Goal: Task Accomplishment & Management: Manage account settings

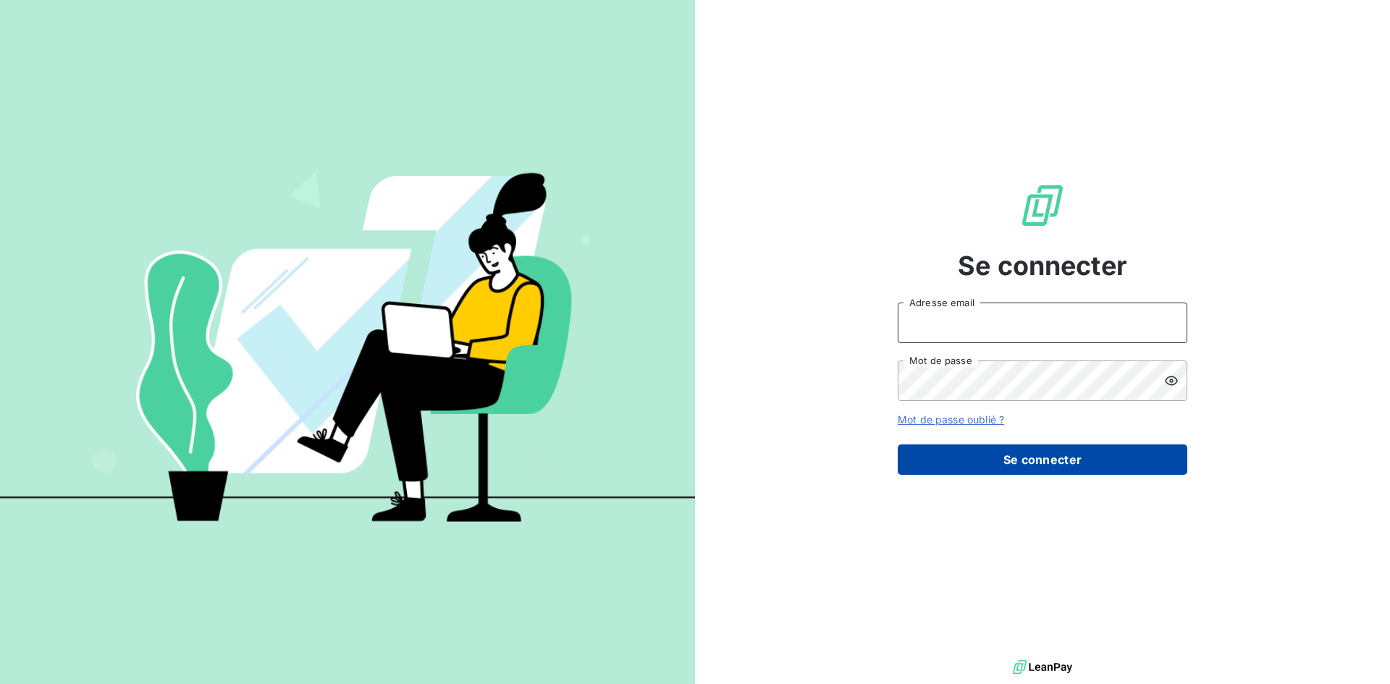
type input "[EMAIL_ADDRESS][DOMAIN_NAME]"
click at [1067, 465] on button "Se connecter" at bounding box center [1043, 459] width 290 height 30
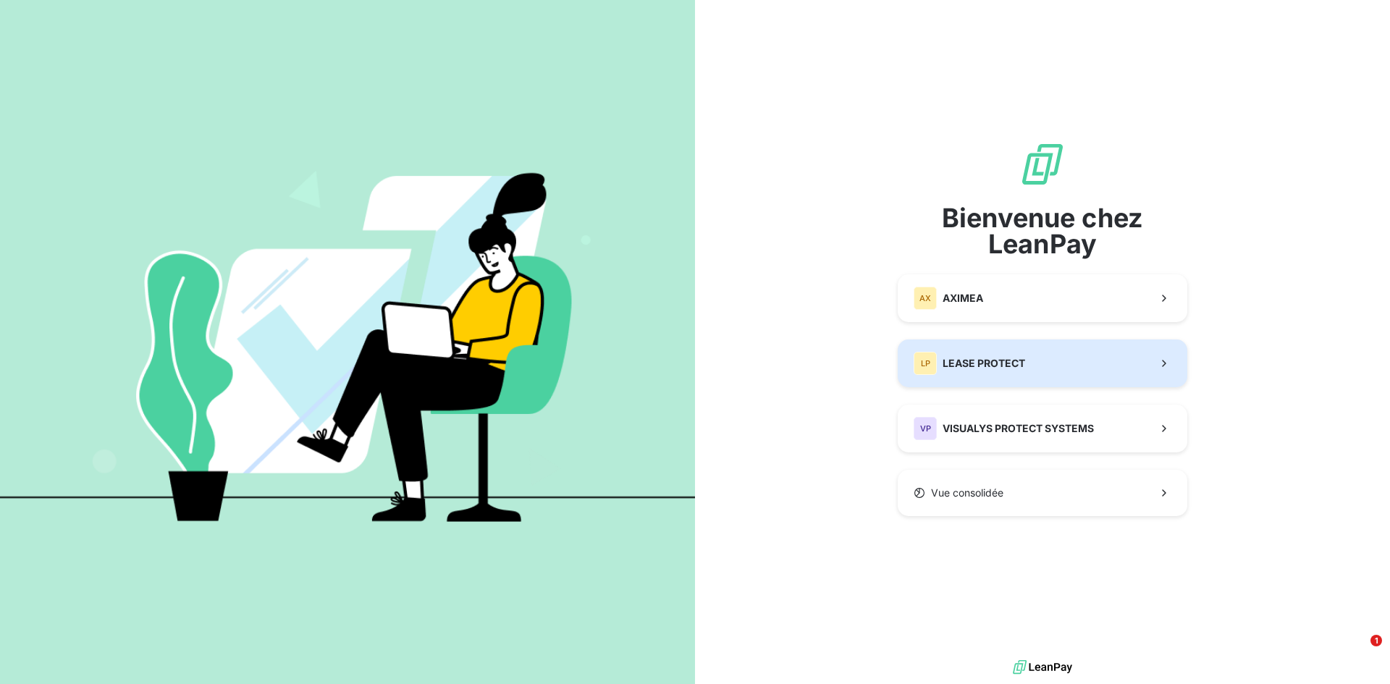
click at [1021, 374] on div "LP LEASE PROTECT" at bounding box center [969, 363] width 111 height 23
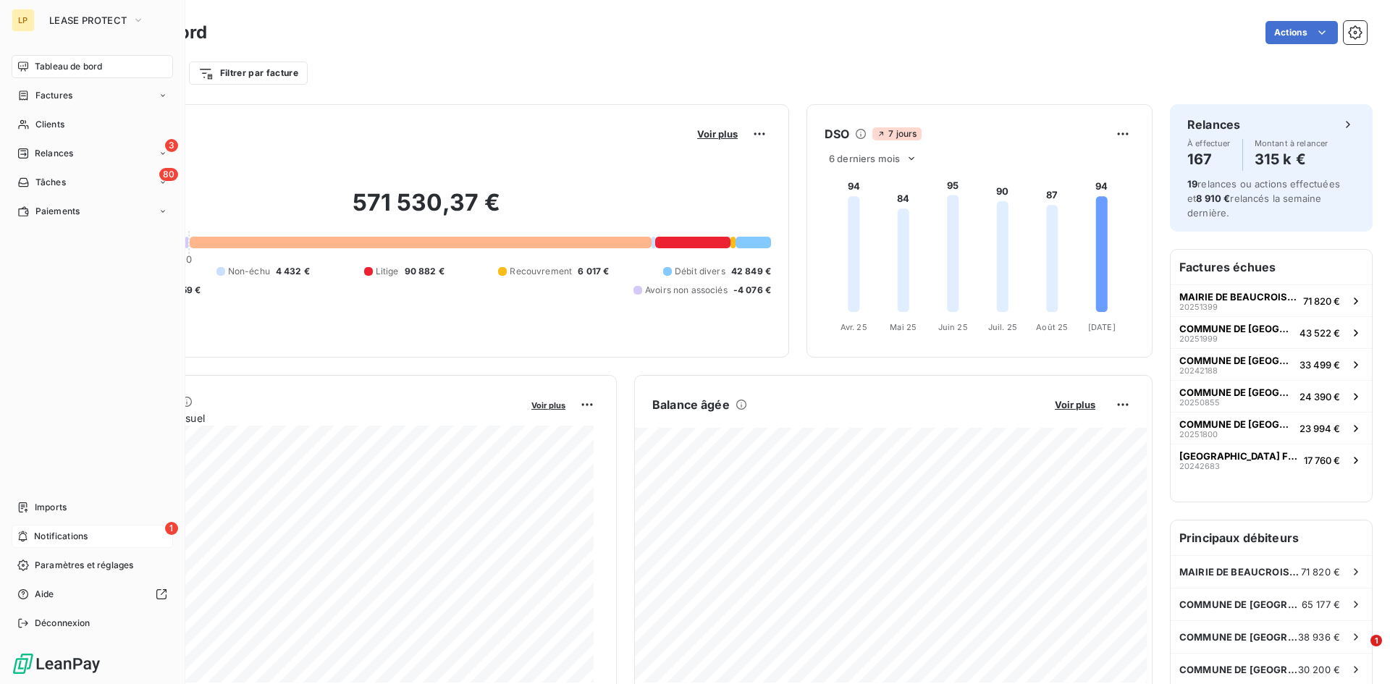
click at [33, 528] on div "1 Notifications" at bounding box center [92, 536] width 161 height 23
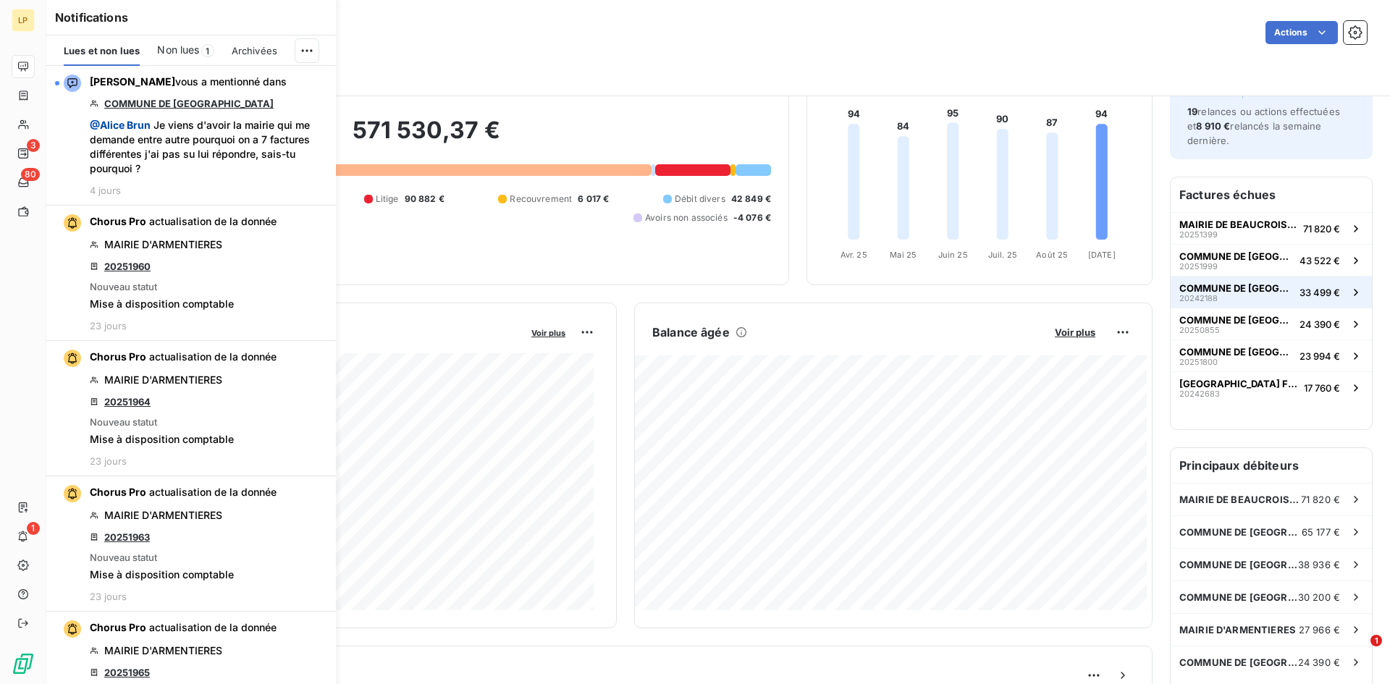
scroll to position [145, 0]
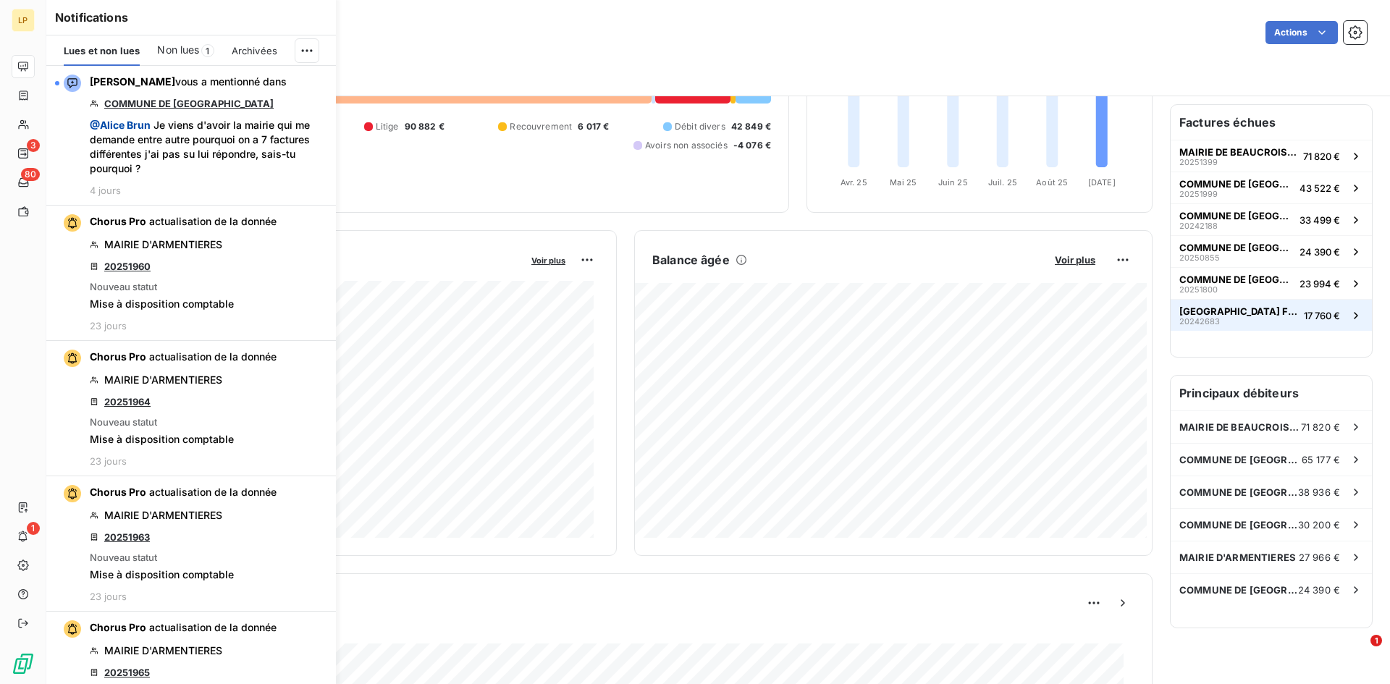
click at [1197, 314] on span "[GEOGRAPHIC_DATA] FREMOY" at bounding box center [1238, 311] width 119 height 12
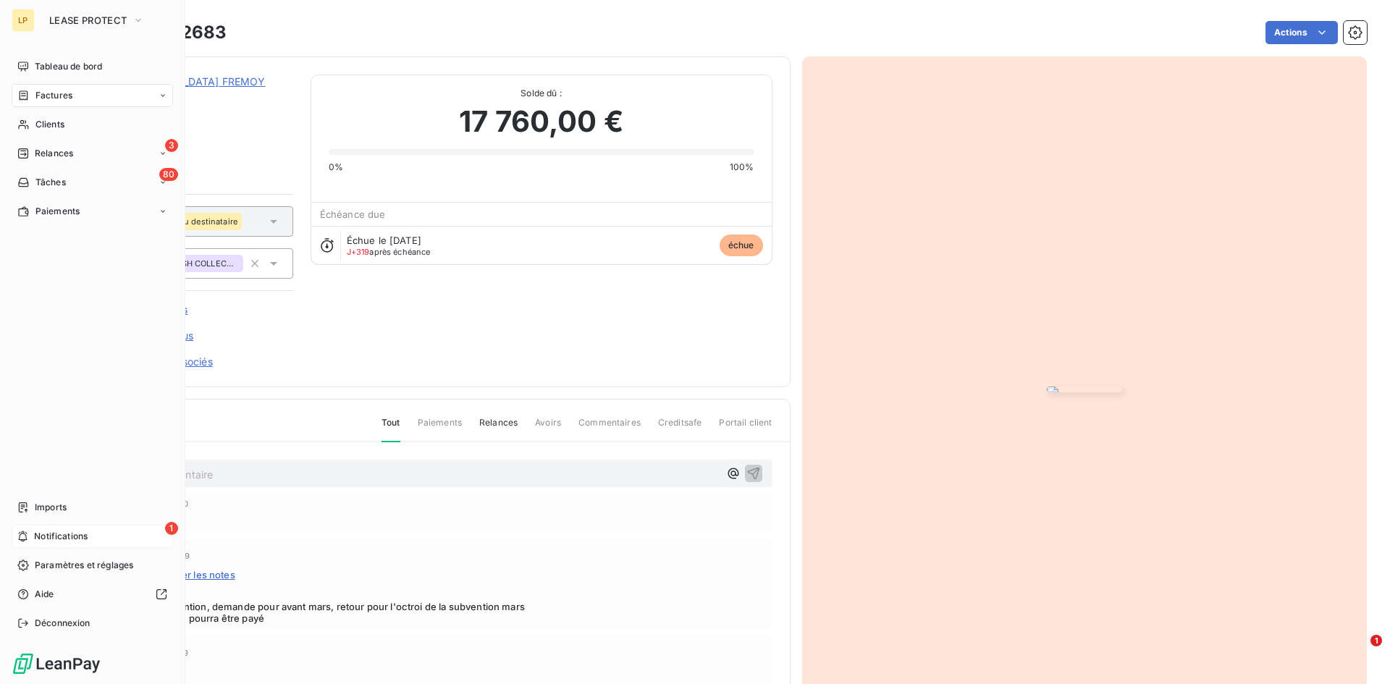
click at [33, 535] on div "1 Notifications" at bounding box center [92, 536] width 161 height 23
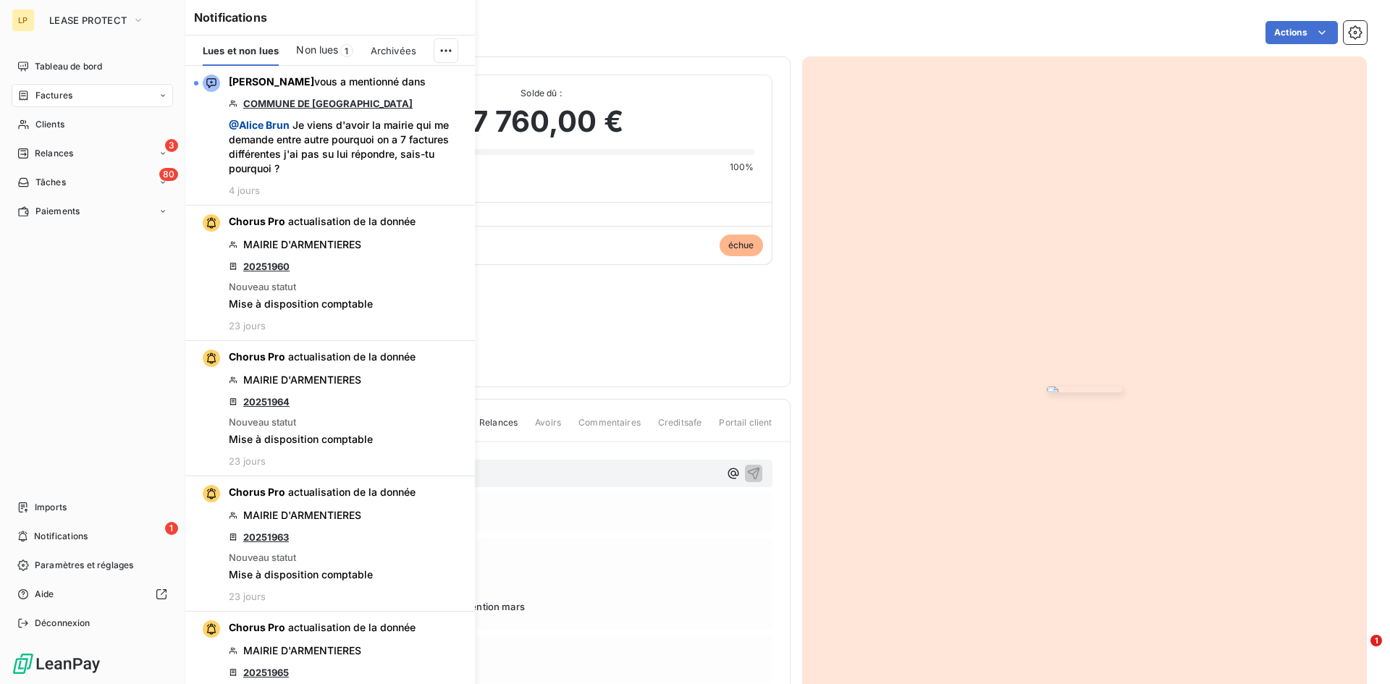
click at [100, 138] on nav "Tableau de bord Factures Clients 3 Relances 80 Tâches Paiements" at bounding box center [92, 139] width 161 height 168
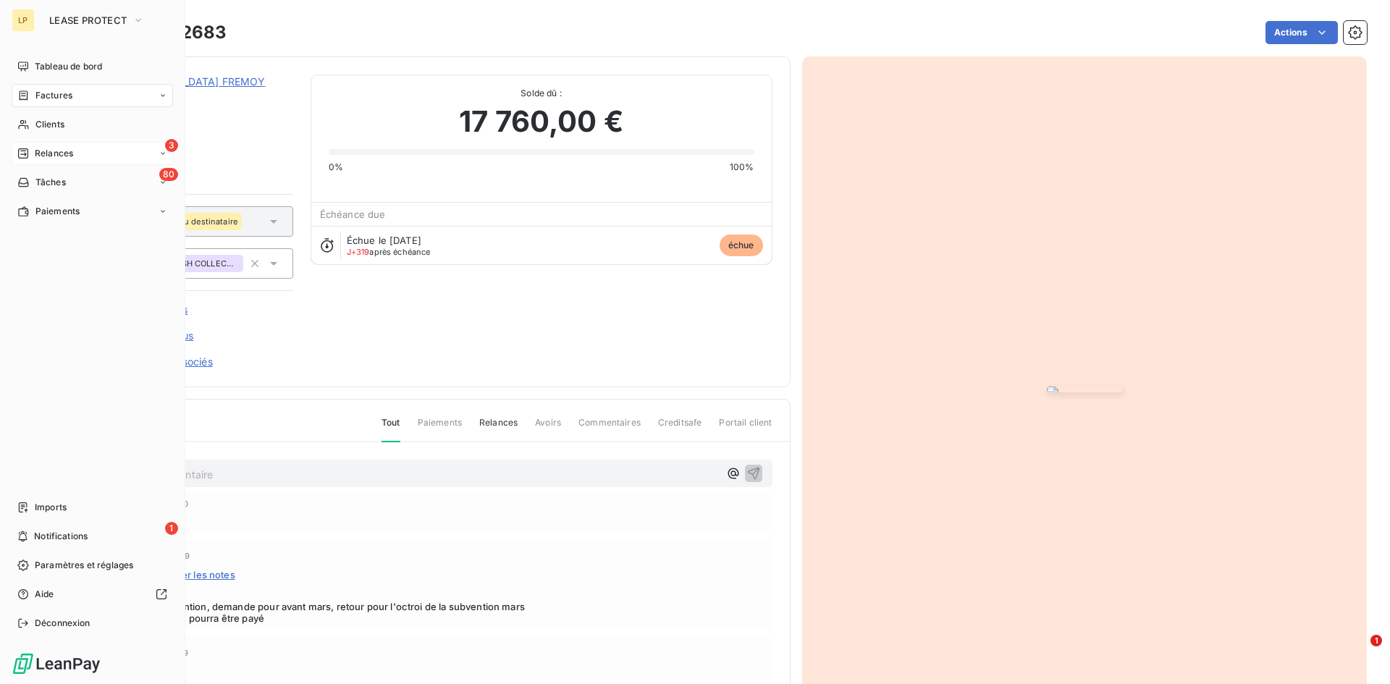
click at [103, 150] on div "3 Relances" at bounding box center [92, 153] width 161 height 23
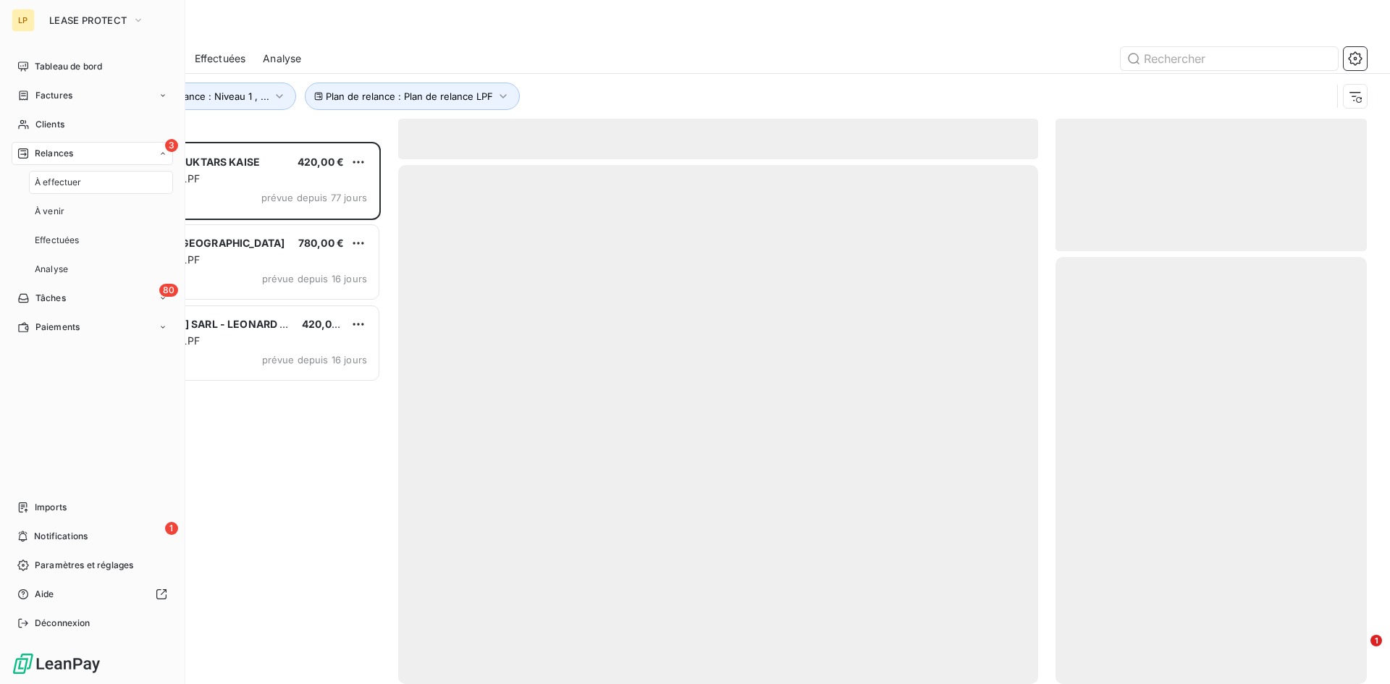
scroll to position [531, 300]
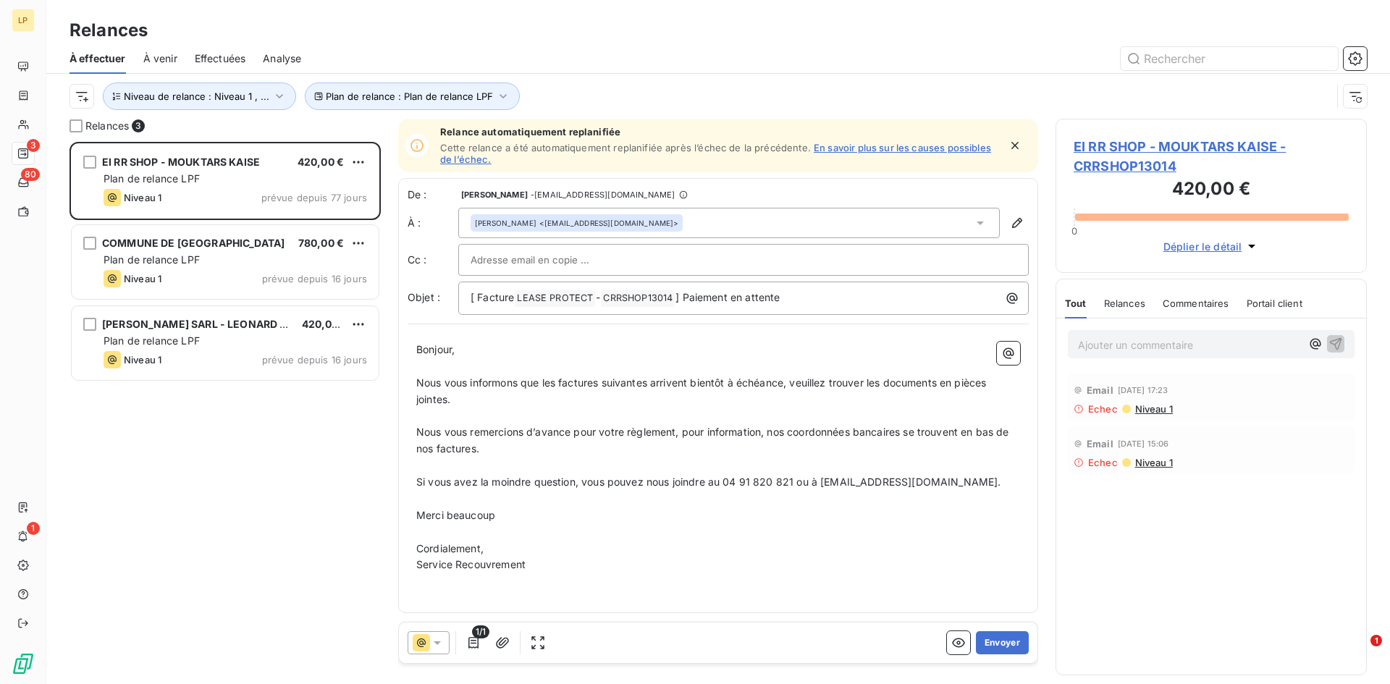
click at [212, 56] on span "Effectuées" at bounding box center [220, 58] width 51 height 14
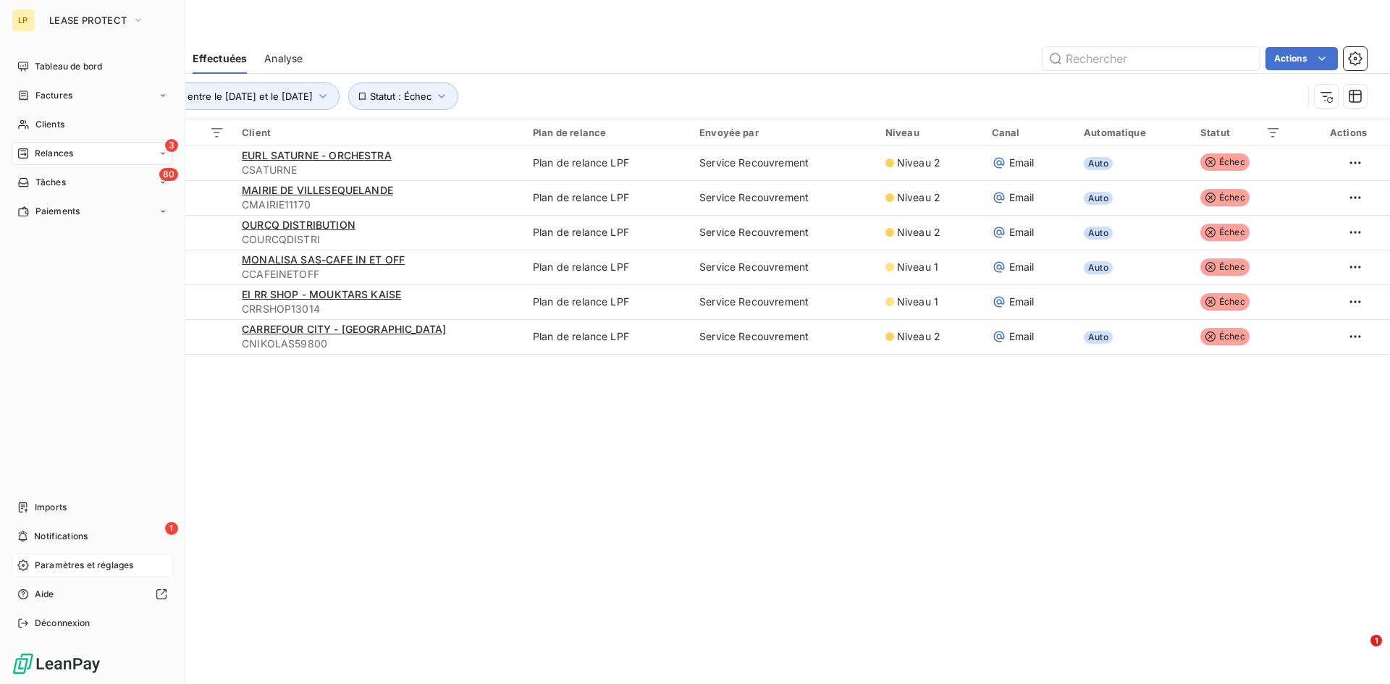
click at [75, 562] on span "Paramètres et réglages" at bounding box center [84, 565] width 98 height 13
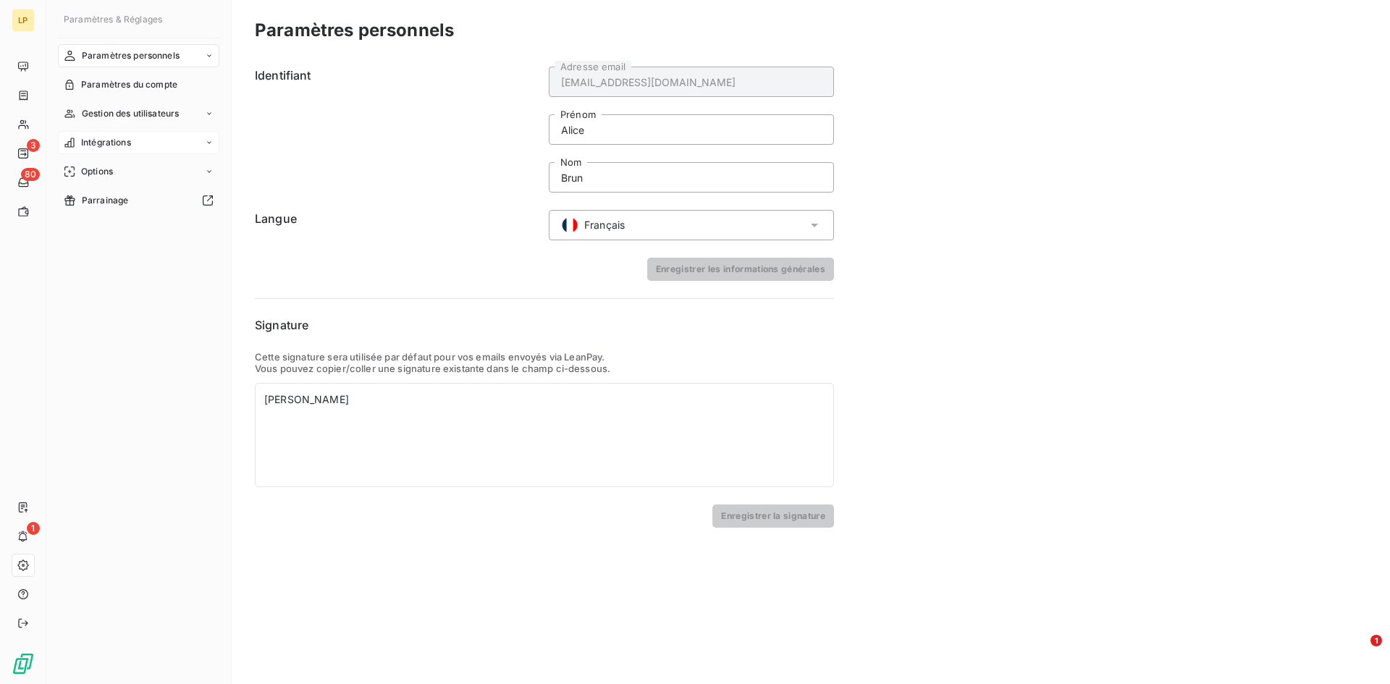
click at [146, 139] on div "Intégrations" at bounding box center [138, 142] width 161 height 23
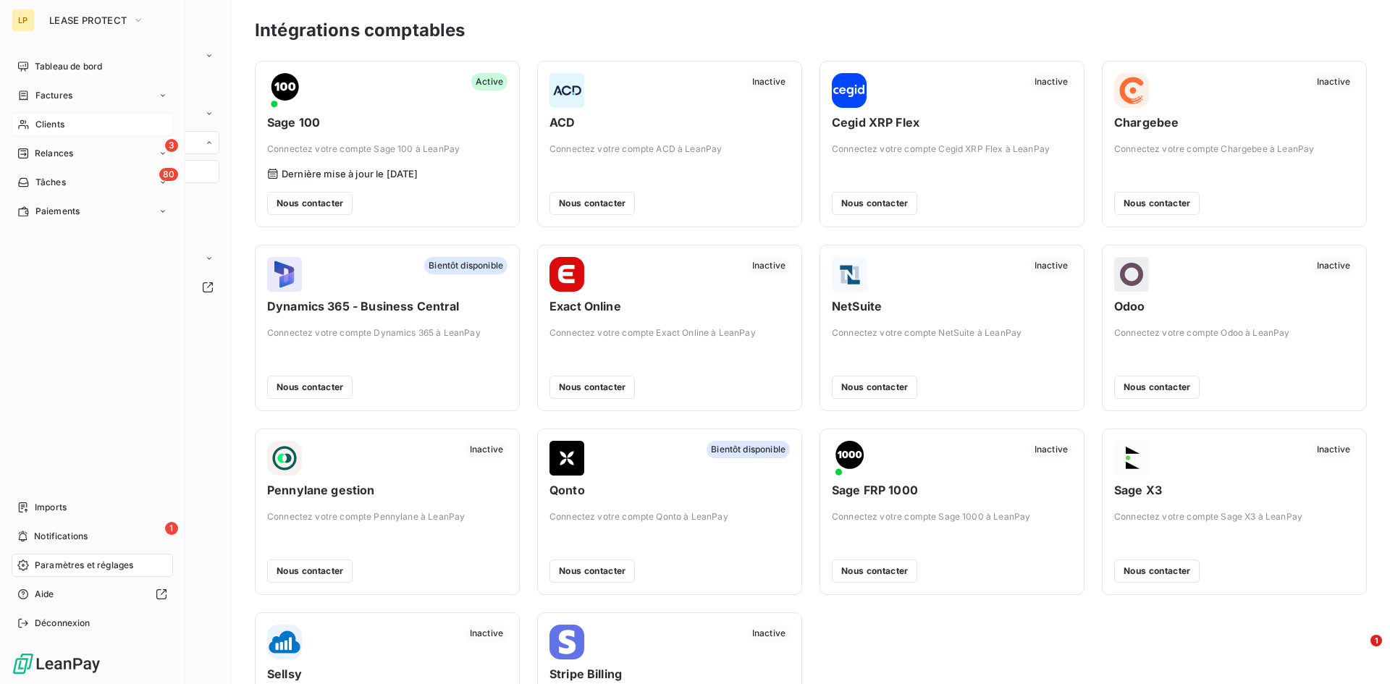
click at [43, 122] on span "Clients" at bounding box center [49, 124] width 29 height 13
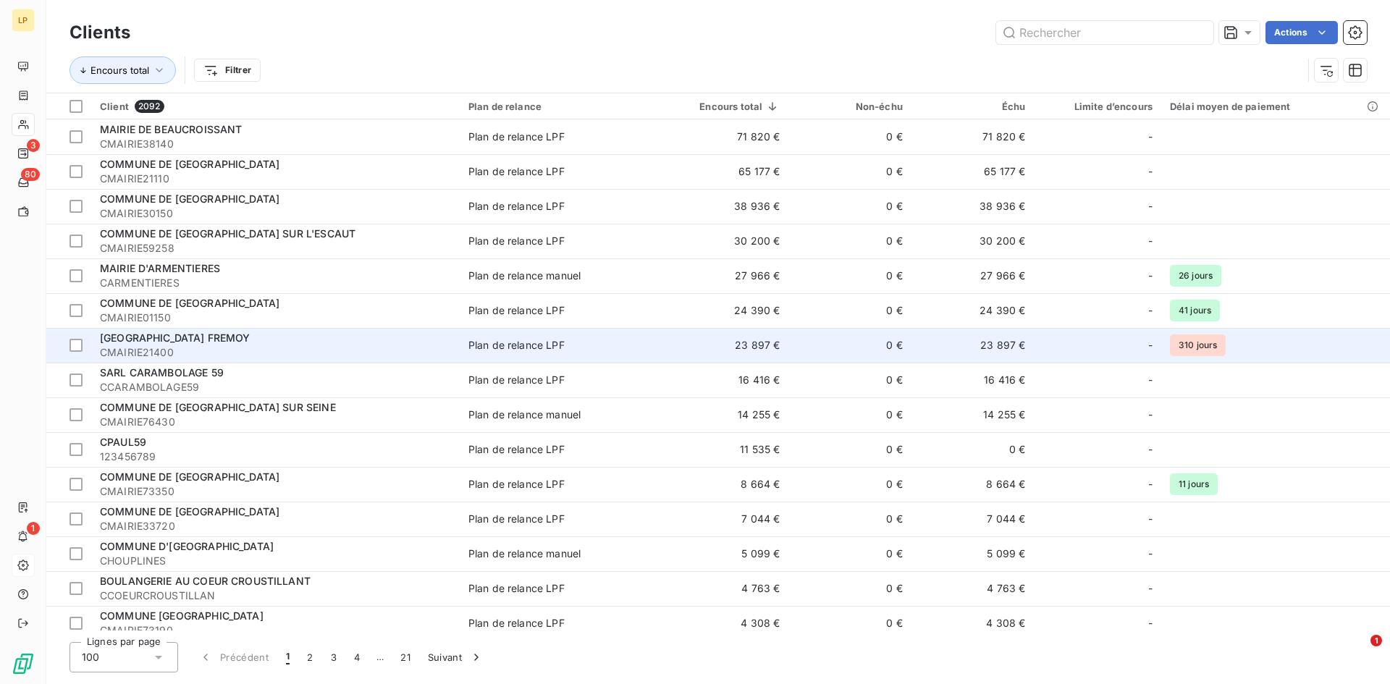
click at [524, 355] on td "Plan de relance LPF" at bounding box center [560, 345] width 200 height 35
